Goal: Task Accomplishment & Management: Manage account settings

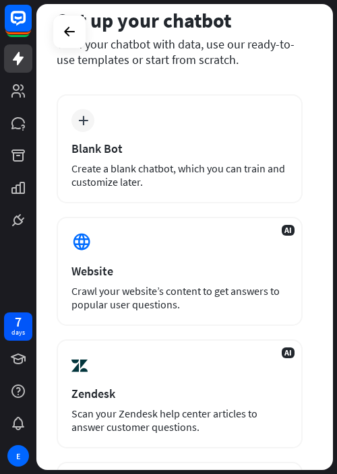
scroll to position [135, 0]
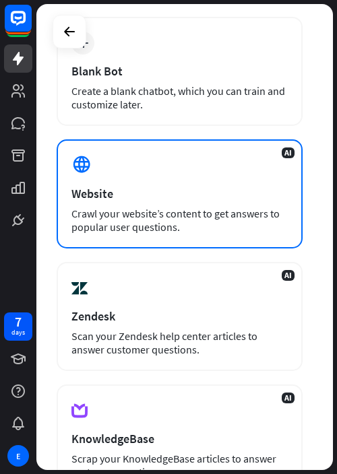
click at [167, 211] on div "Crawl your website’s content to get answers to popular user questions." at bounding box center [179, 220] width 216 height 27
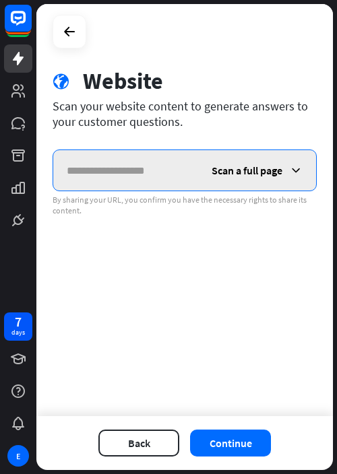
paste input "**********"
type input "**********"
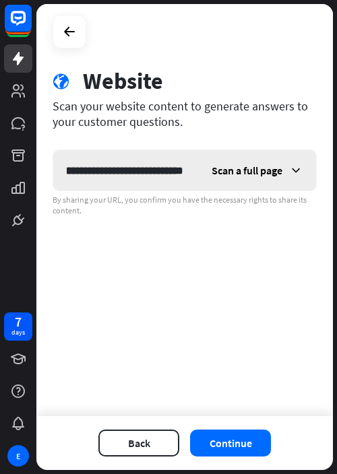
click at [294, 166] on icon at bounding box center [295, 170] width 13 height 13
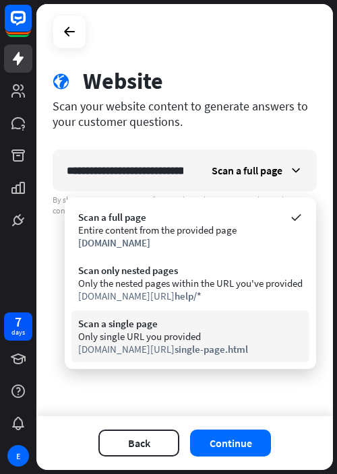
click at [206, 338] on div "Only single URL you provided" at bounding box center [190, 336] width 224 height 13
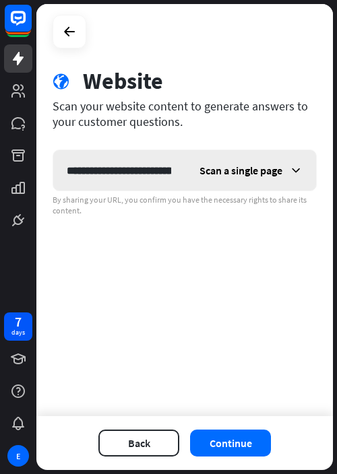
click at [266, 165] on span "Scan a single page" at bounding box center [240, 170] width 83 height 13
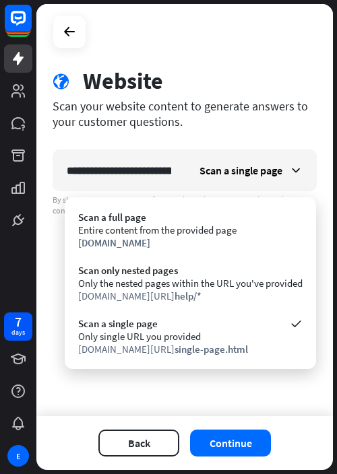
click at [204, 236] on div "Scan a full page Entire content from the provided page [DOMAIN_NAME]" at bounding box center [190, 230] width 238 height 52
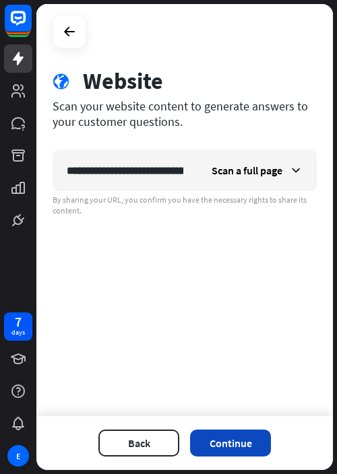
click at [222, 440] on button "Continue" at bounding box center [230, 443] width 81 height 27
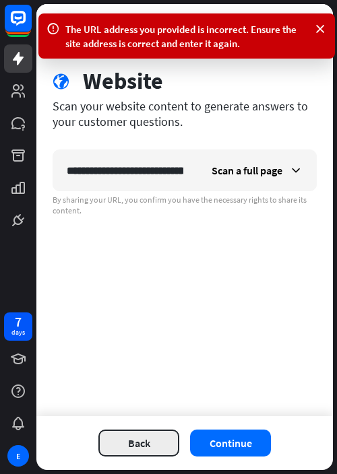
click at [147, 452] on button "Back" at bounding box center [138, 443] width 81 height 27
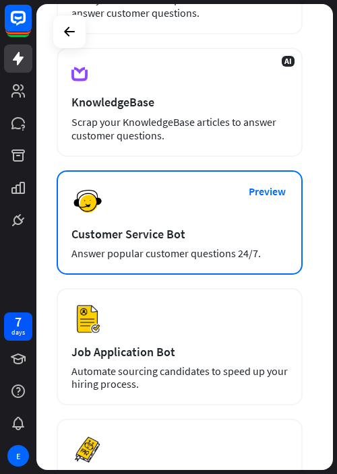
scroll to position [673, 0]
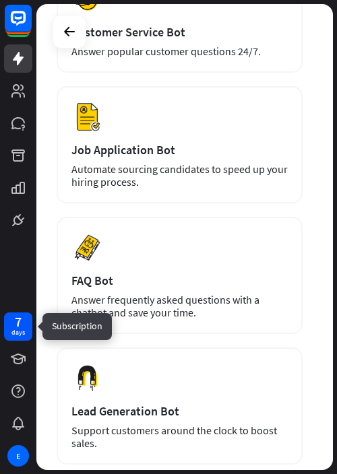
click at [28, 330] on div "7 days" at bounding box center [18, 326] width 28 height 28
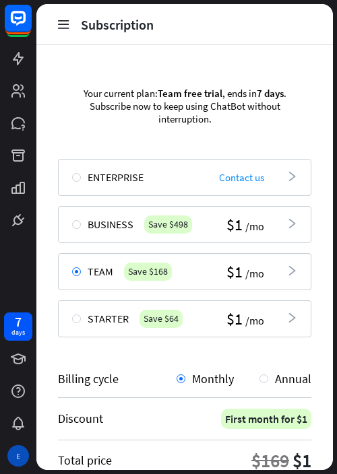
click at [19, 454] on div "E" at bounding box center [18, 456] width 22 height 22
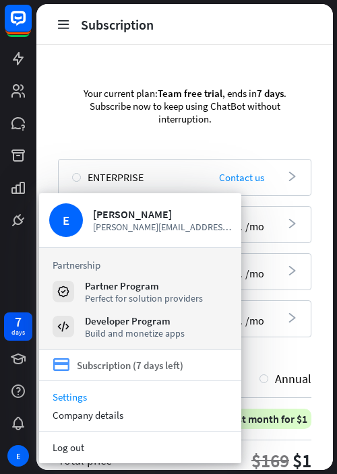
click at [105, 367] on div "Subscription (7 days left)" at bounding box center [130, 365] width 106 height 13
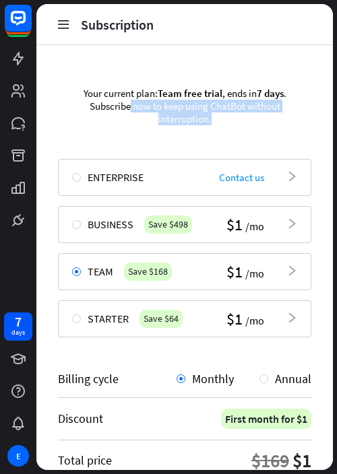
drag, startPoint x: 209, startPoint y: 123, endPoint x: 123, endPoint y: 105, distance: 87.9
click at [123, 105] on div "Your current plan: Team free trial , ends [DATE] . Subscribe now to keep using …" at bounding box center [184, 106] width 253 height 79
